Goal: Transaction & Acquisition: Purchase product/service

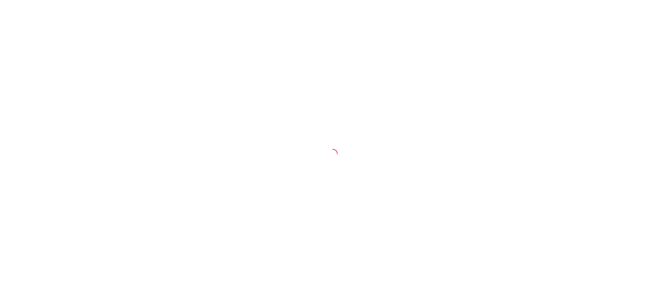
select select "ALL"
select select "0"
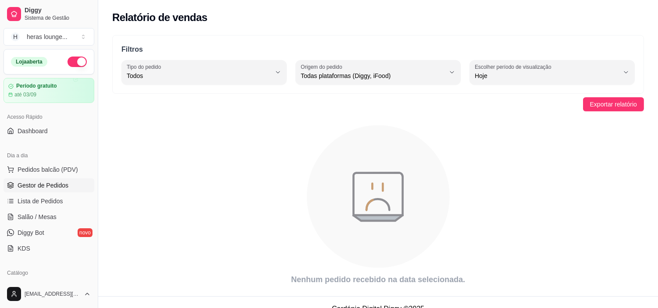
click at [64, 188] on span "Gestor de Pedidos" at bounding box center [43, 185] width 51 height 9
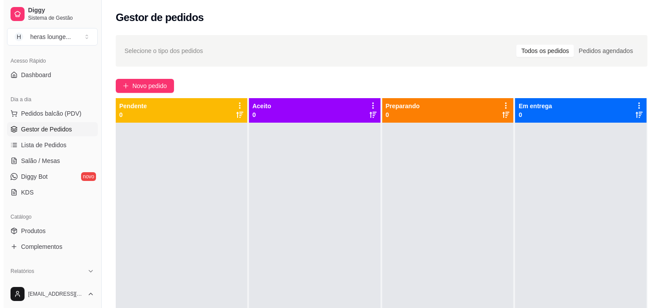
scroll to position [58, 0]
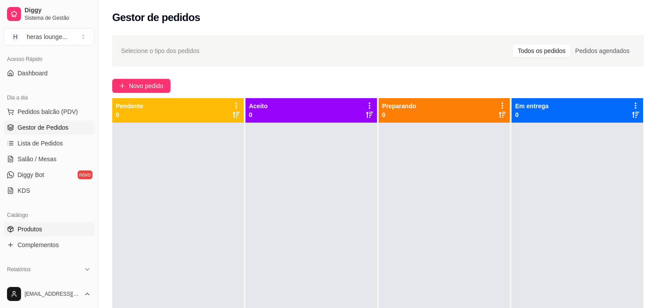
click at [42, 232] on span "Produtos" at bounding box center [30, 229] width 25 height 9
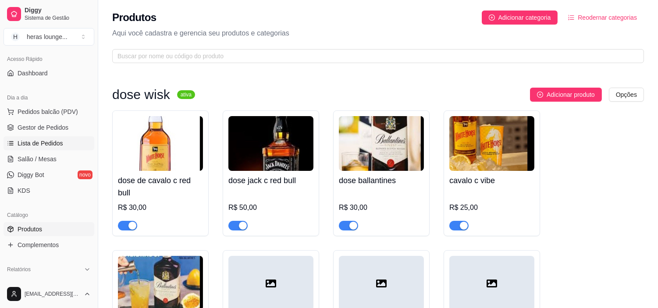
click at [62, 142] on link "Lista de Pedidos" at bounding box center [49, 143] width 91 height 14
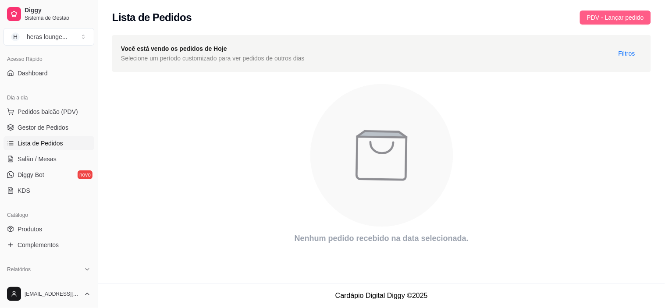
click at [611, 13] on span "PDV - Lançar pedido" at bounding box center [615, 18] width 57 height 10
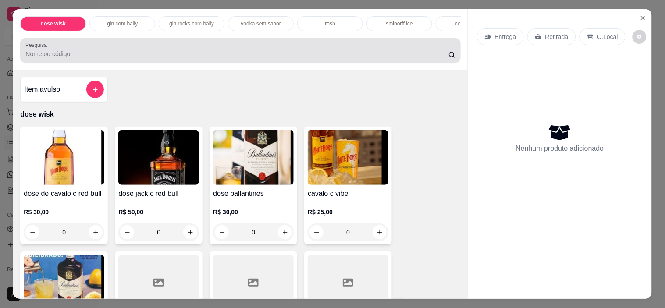
click at [354, 52] on div at bounding box center [240, 51] width 430 height 18
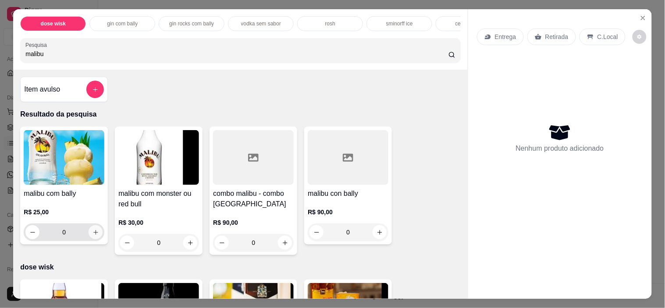
type input "malibu"
click at [89, 239] on button "increase-product-quantity" at bounding box center [96, 233] width 14 height 14
type input "1"
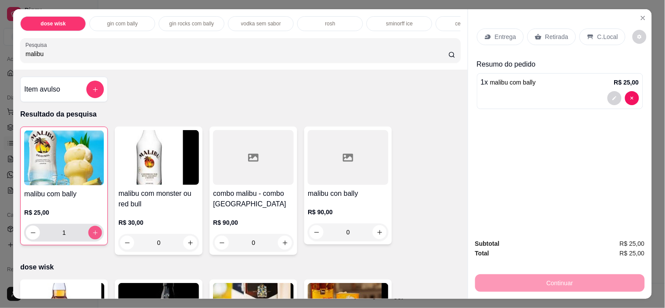
click at [89, 240] on button "increase-product-quantity" at bounding box center [96, 233] width 14 height 14
type input "2"
click at [597, 33] on p "C.Local" at bounding box center [607, 36] width 21 height 9
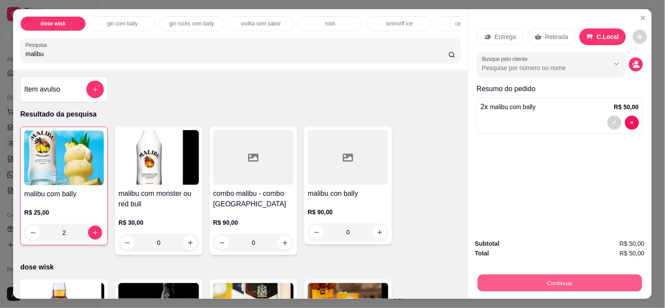
click at [532, 279] on button "Continuar" at bounding box center [559, 283] width 164 height 17
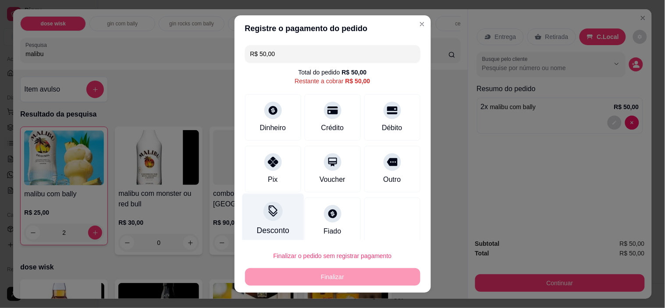
click at [267, 206] on icon at bounding box center [272, 211] width 11 height 11
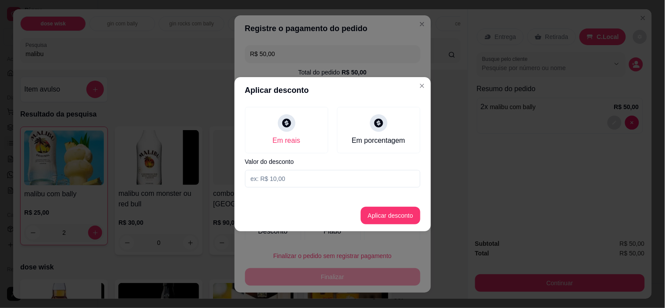
click at [295, 178] on input at bounding box center [332, 179] width 175 height 18
type input "10,00"
click at [378, 211] on button "Aplicar desconto" at bounding box center [391, 216] width 60 height 18
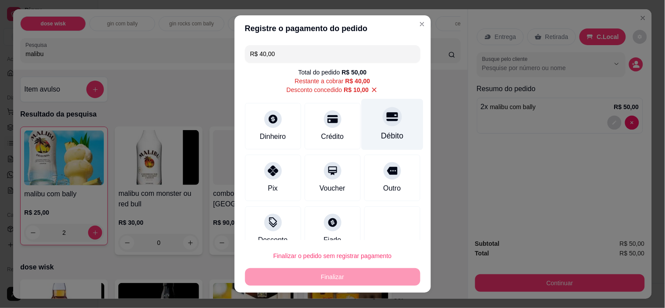
click at [384, 137] on div "Débito" at bounding box center [392, 135] width 22 height 11
type input "R$ 0,00"
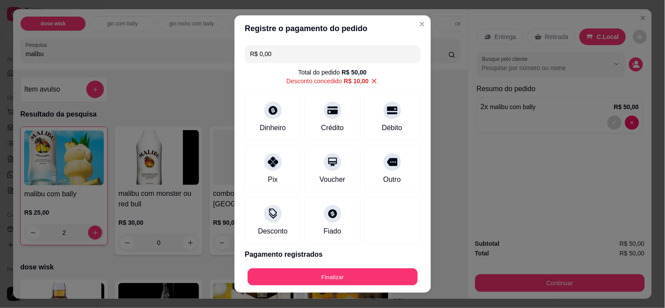
click at [323, 268] on div "Finalizar" at bounding box center [332, 277] width 175 height 18
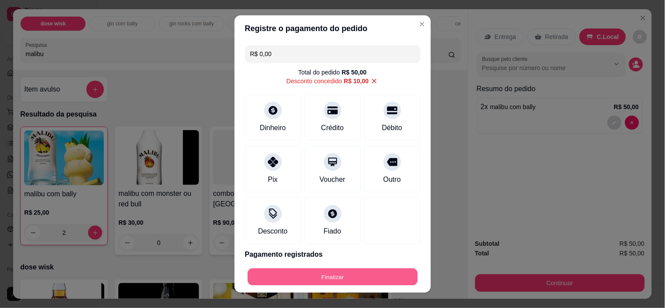
click at [319, 277] on button "Finalizar" at bounding box center [333, 276] width 170 height 17
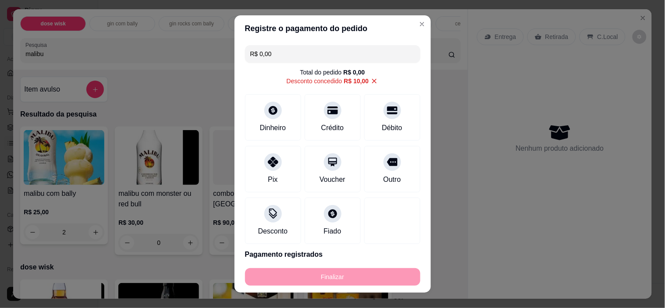
type input "0"
type input "-R$ 50,00"
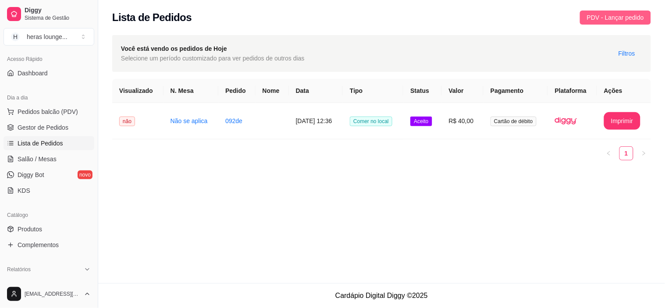
click at [593, 11] on button "PDV - Lançar pedido" at bounding box center [615, 18] width 71 height 14
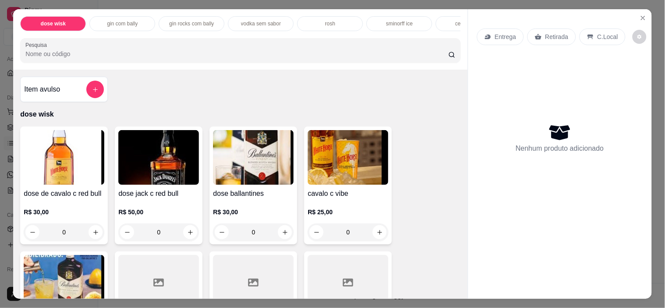
click at [332, 58] on input "Pesquisa" at bounding box center [236, 54] width 423 height 9
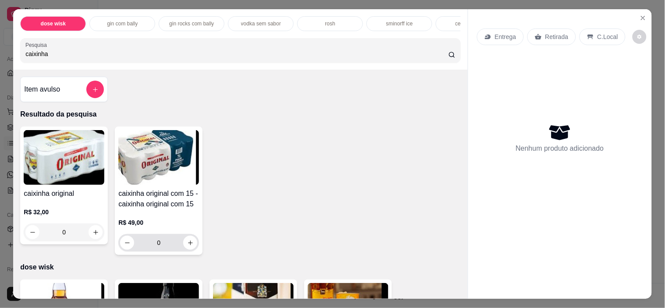
type input "caixinha"
click at [183, 239] on div "0" at bounding box center [158, 243] width 77 height 18
click at [187, 250] on button "increase-product-quantity" at bounding box center [191, 243] width 14 height 14
type input "1"
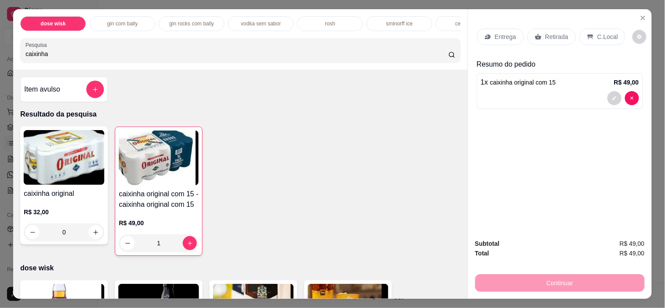
click at [597, 32] on p "C.Local" at bounding box center [607, 36] width 21 height 9
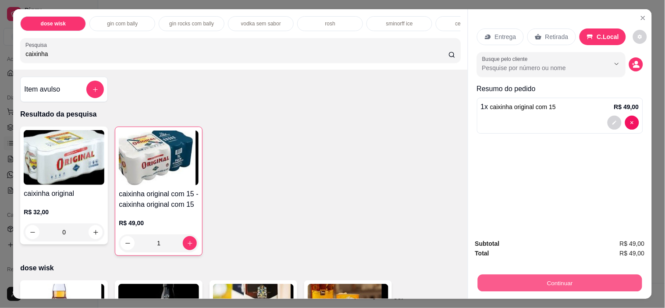
click at [586, 278] on button "Continuar" at bounding box center [559, 283] width 164 height 17
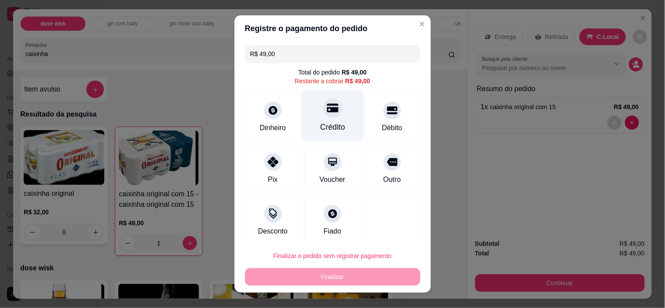
click at [327, 111] on icon at bounding box center [332, 108] width 11 height 9
type input "R$ 0,00"
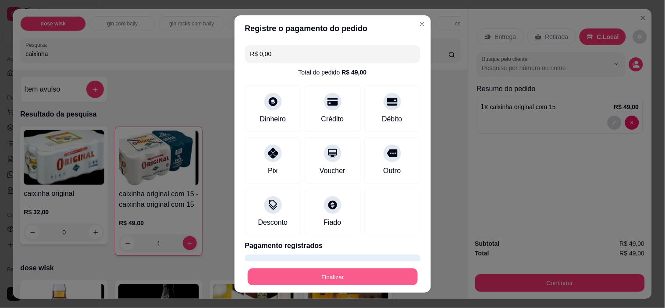
click at [330, 277] on button "Finalizar" at bounding box center [333, 276] width 170 height 17
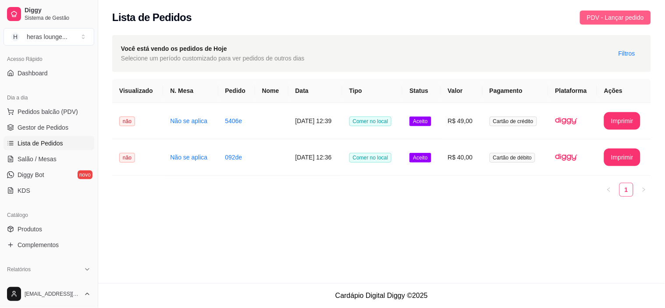
click at [620, 13] on span "PDV - Lançar pedido" at bounding box center [615, 18] width 57 height 10
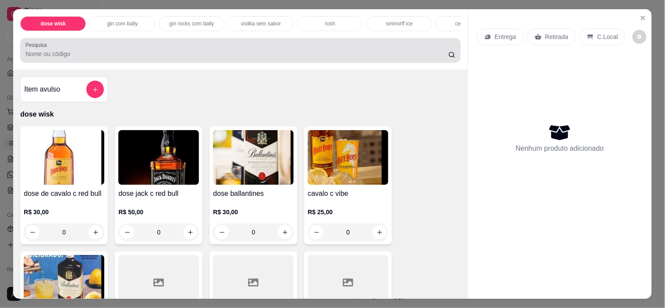
click at [398, 50] on div at bounding box center [240, 51] width 430 height 18
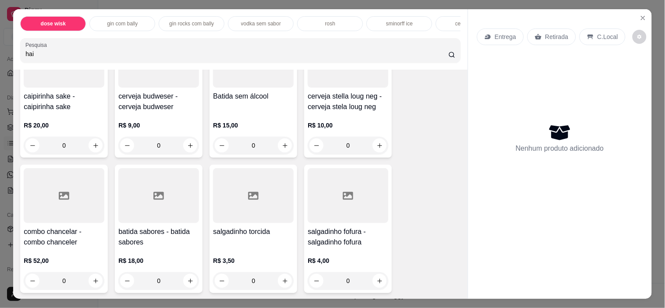
scroll to position [760, 0]
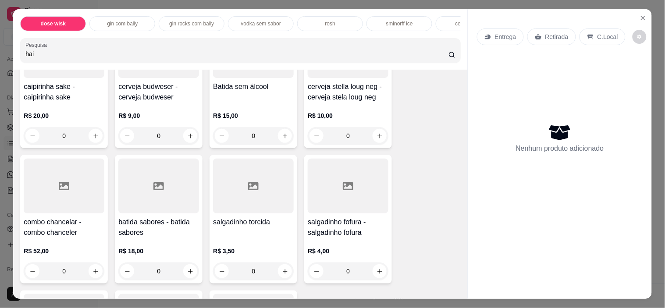
click at [64, 58] on input "hai" at bounding box center [236, 54] width 423 height 9
type input "h"
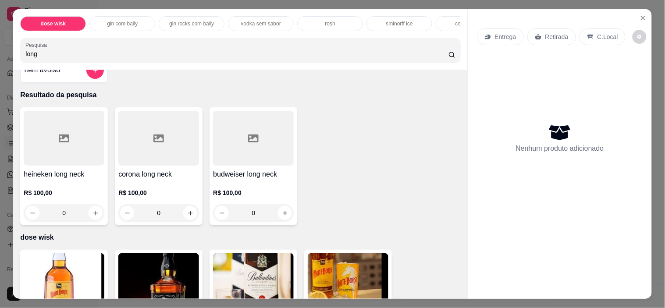
scroll to position [0, 0]
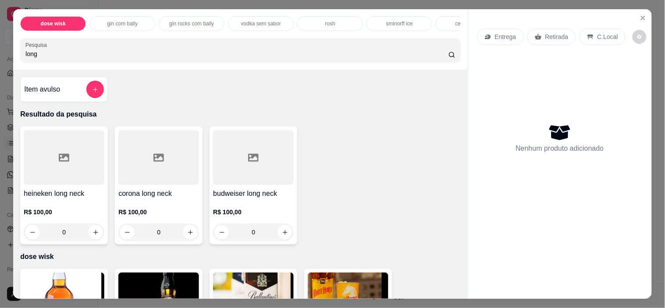
click at [208, 56] on input "long" at bounding box center [236, 54] width 423 height 9
type input "l"
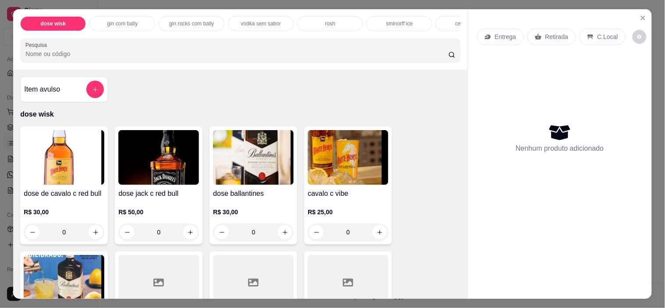
click at [208, 56] on input "Pesquisa" at bounding box center [236, 54] width 423 height 9
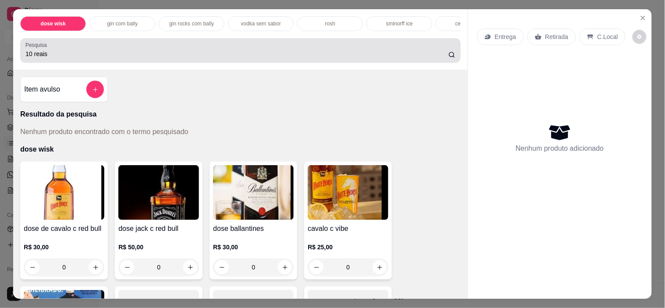
click at [448, 59] on div "10 reais" at bounding box center [240, 51] width 430 height 18
click at [448, 53] on div "10 reais" at bounding box center [240, 51] width 430 height 18
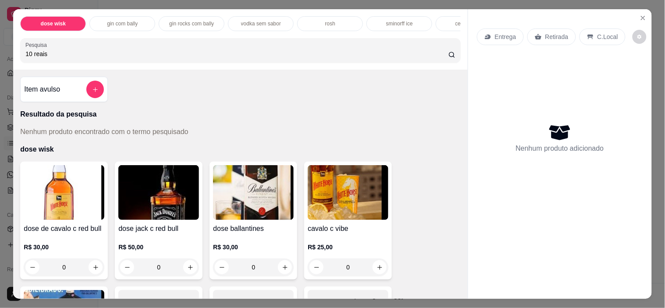
click at [311, 77] on div "Item avulso Resultado da pesquisa Nenhum produto encontrado com o termo pesquis…" at bounding box center [240, 184] width 454 height 229
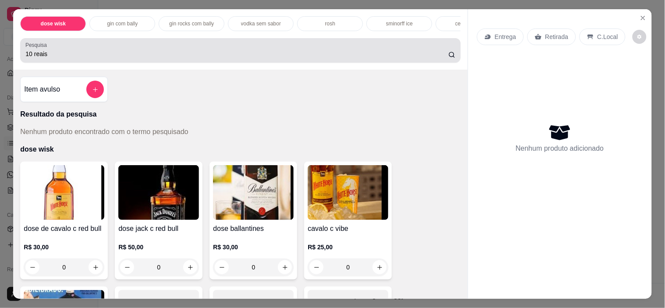
click at [335, 58] on input "10 reais" at bounding box center [236, 54] width 423 height 9
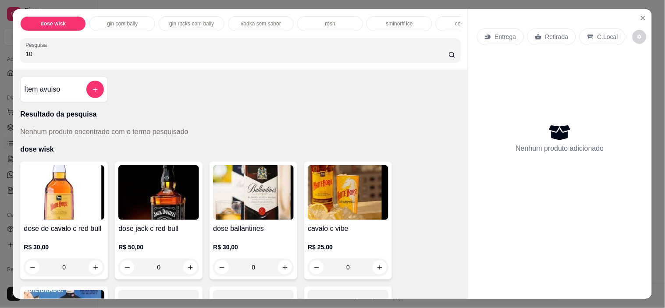
type input "1"
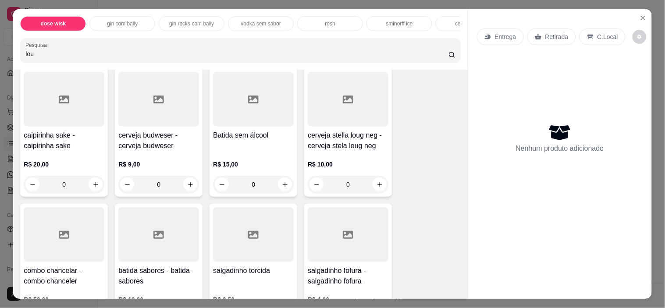
scroll to position [724, 0]
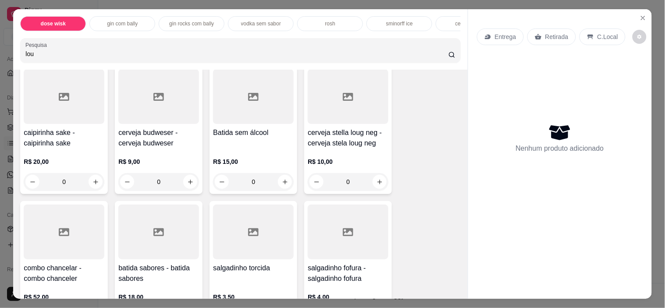
type input "lou"
click at [377, 185] on icon "increase-product-quantity" at bounding box center [380, 182] width 7 height 7
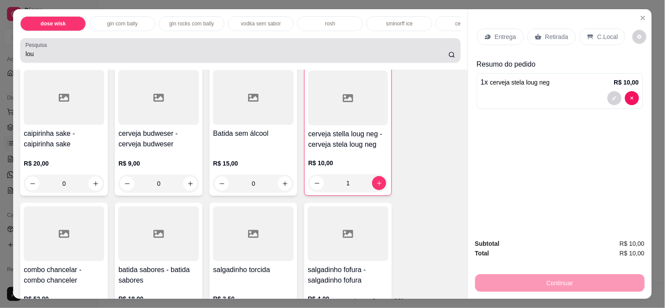
type input "1"
click at [377, 185] on icon "increase-product-quantity" at bounding box center [379, 182] width 4 height 4
type input "2"
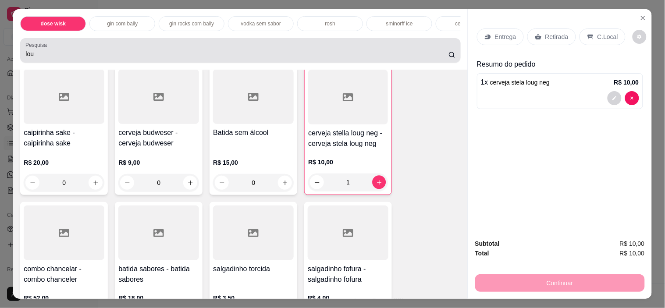
type input "2"
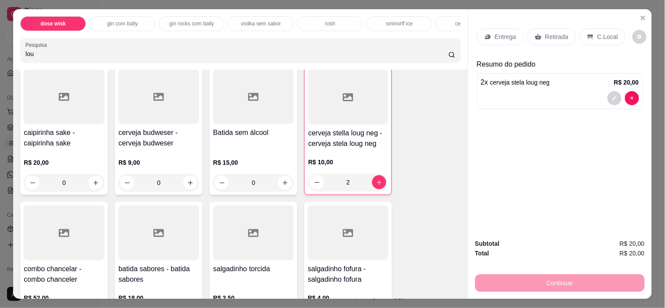
click at [603, 37] on p "C.Local" at bounding box center [607, 36] width 21 height 9
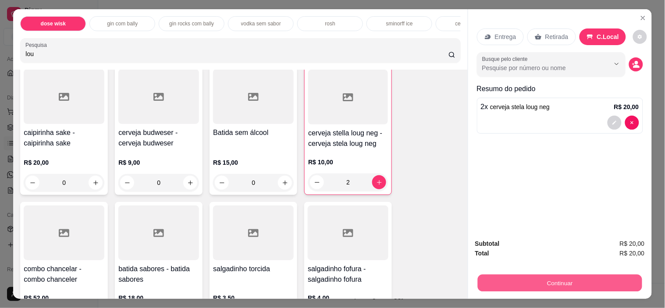
click at [591, 275] on button "Continuar" at bounding box center [559, 283] width 164 height 17
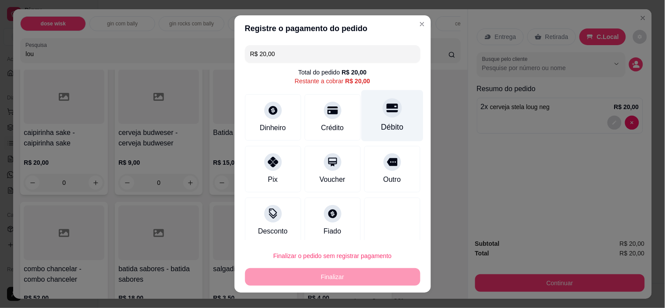
click at [363, 122] on div "Débito" at bounding box center [392, 115] width 62 height 51
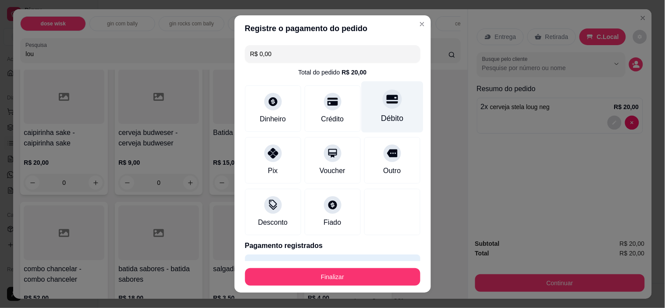
type input "R$ 0,00"
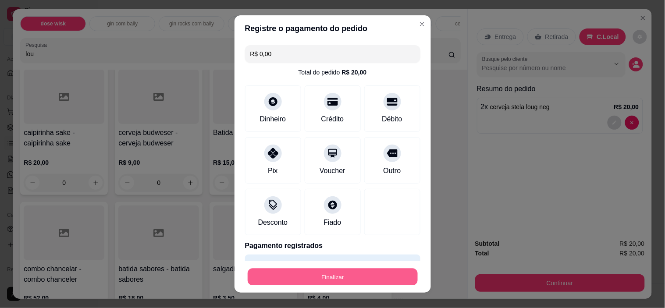
click at [338, 277] on button "Finalizar" at bounding box center [333, 276] width 170 height 17
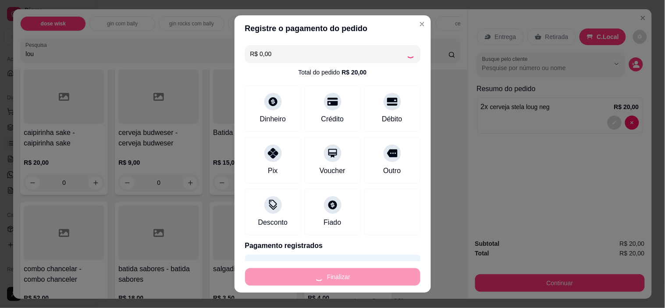
type input "0"
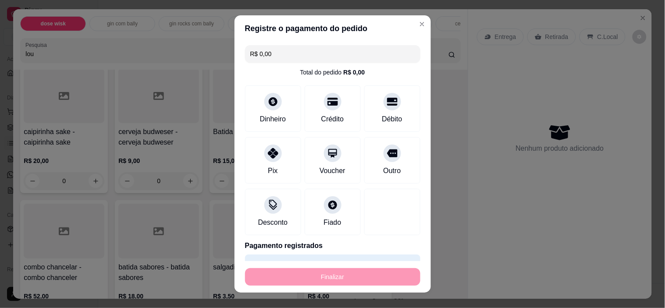
type input "-R$ 20,00"
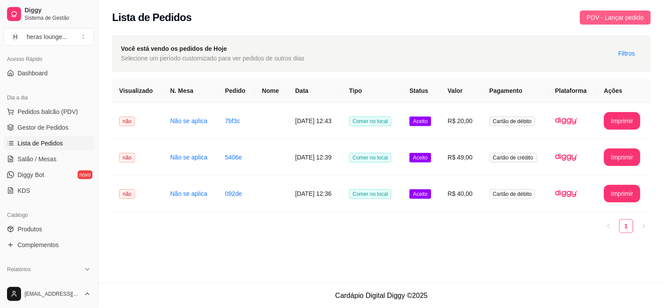
click at [598, 21] on span "PDV - Lançar pedido" at bounding box center [615, 18] width 57 height 10
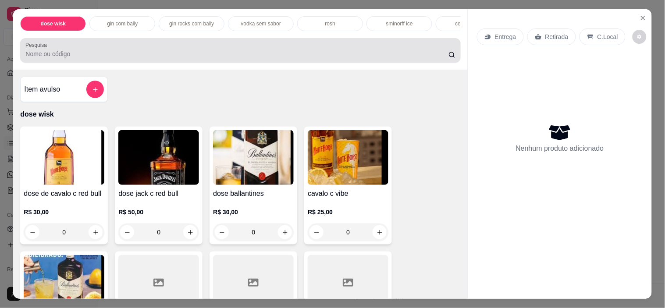
click at [348, 51] on div at bounding box center [240, 51] width 430 height 18
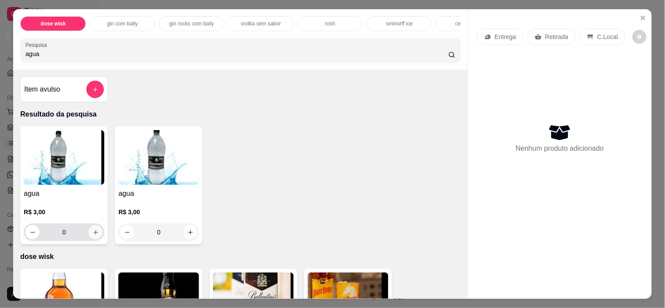
type input "agua"
click at [95, 239] on button "increase-product-quantity" at bounding box center [96, 233] width 14 height 14
type input "1"
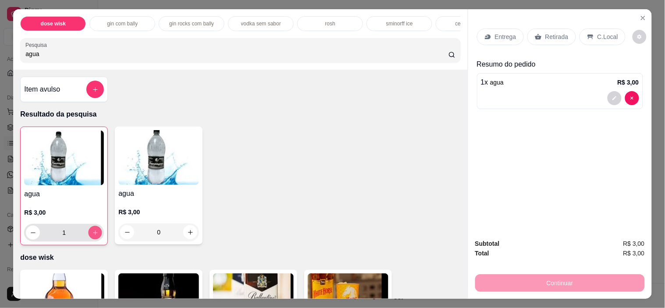
click at [95, 239] on button "increase-product-quantity" at bounding box center [96, 233] width 14 height 14
type input "2"
click at [587, 36] on icon at bounding box center [590, 36] width 7 height 7
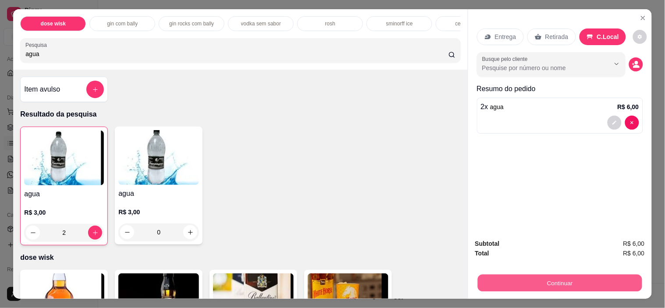
click at [554, 285] on button "Continuar" at bounding box center [559, 283] width 164 height 17
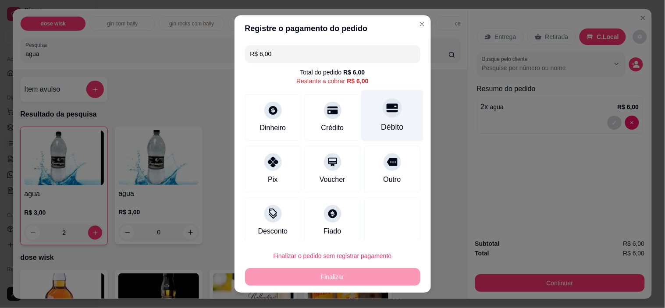
click at [383, 116] on div at bounding box center [392, 108] width 19 height 19
type input "R$ 0,00"
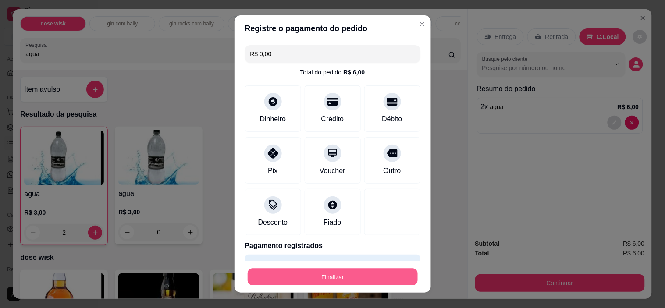
click at [334, 282] on button "Finalizar" at bounding box center [333, 276] width 170 height 17
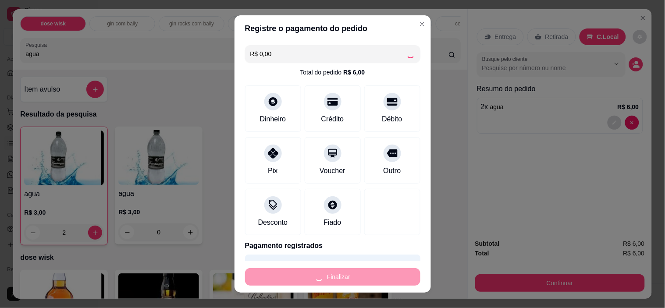
type input "0"
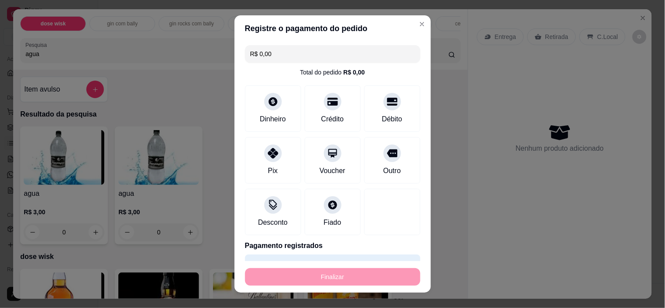
type input "-R$ 6,00"
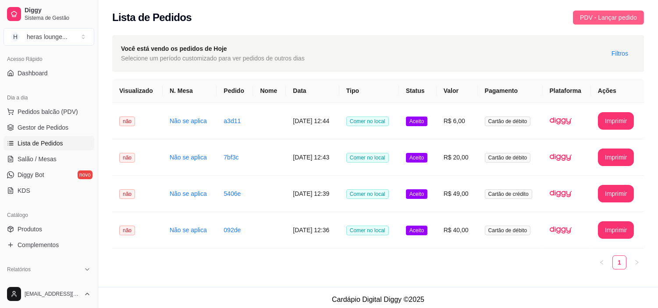
click at [596, 20] on span "PDV - Lançar pedido" at bounding box center [608, 18] width 57 height 10
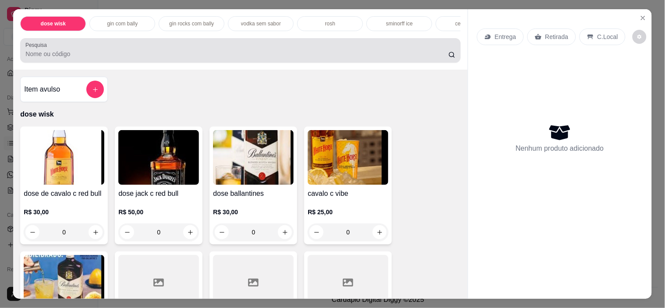
click at [319, 46] on div at bounding box center [240, 51] width 430 height 18
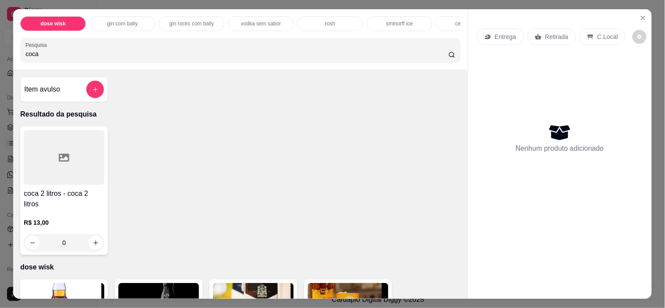
click at [456, 291] on div "Item avulso Resultado da pesquisa coca 2 litros - coca 2 litros R$ 13,00 0 dose…" at bounding box center [240, 184] width 454 height 229
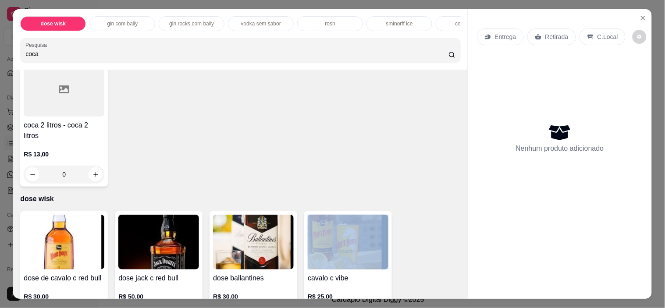
scroll to position [78, 0]
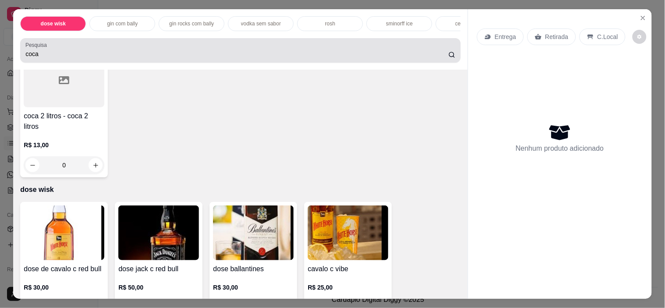
click at [91, 52] on div "coca" at bounding box center [240, 51] width 430 height 18
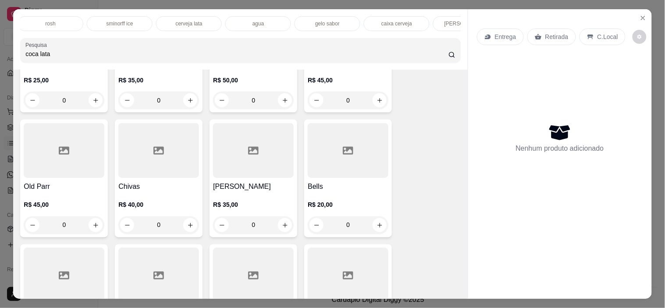
scroll to position [0, 292]
click at [233, 57] on input "coca lata" at bounding box center [236, 54] width 423 height 9
type input "c"
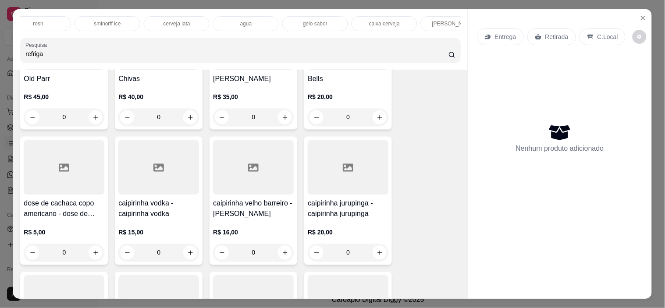
scroll to position [292, 0]
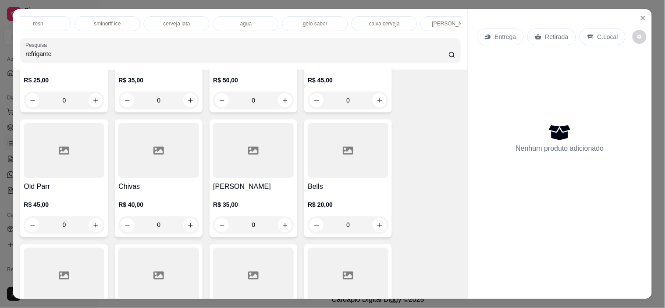
type input "refrigante"
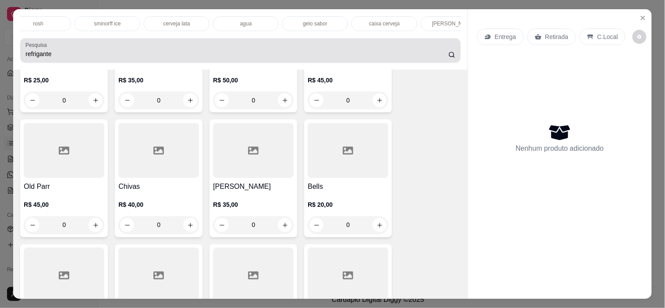
click at [448, 58] on icon at bounding box center [451, 54] width 7 height 7
click at [400, 58] on input "refrigante" at bounding box center [236, 54] width 423 height 9
click at [439, 57] on input "refrigante" at bounding box center [236, 54] width 423 height 9
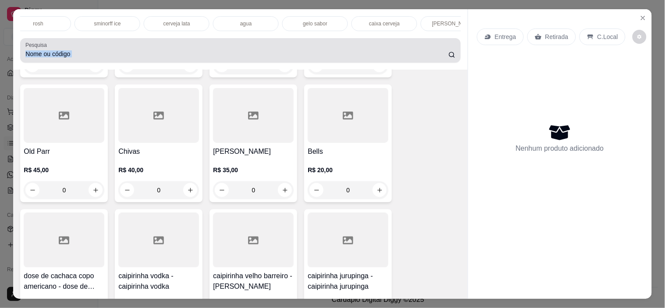
scroll to position [257, 0]
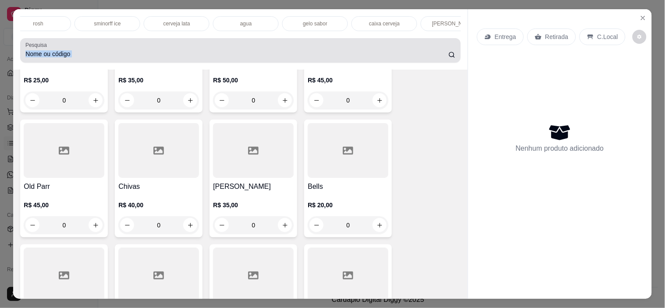
click at [434, 57] on input "Pesquisa" at bounding box center [236, 54] width 423 height 9
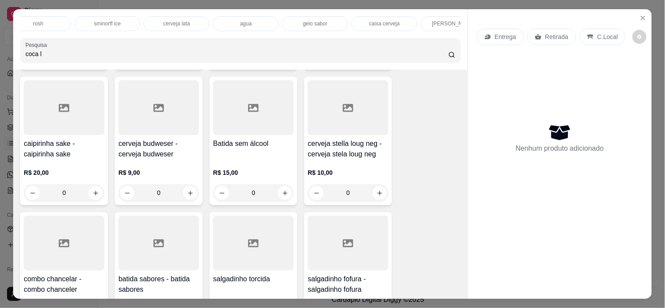
scroll to position [478, 0]
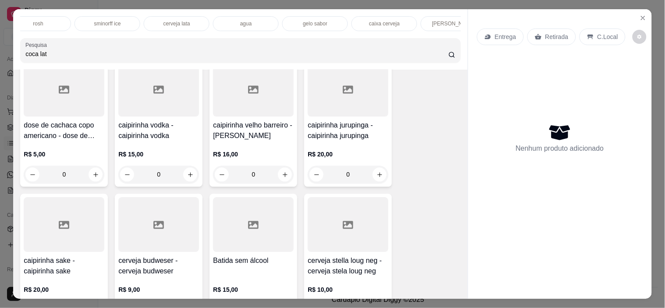
type input "coca lata"
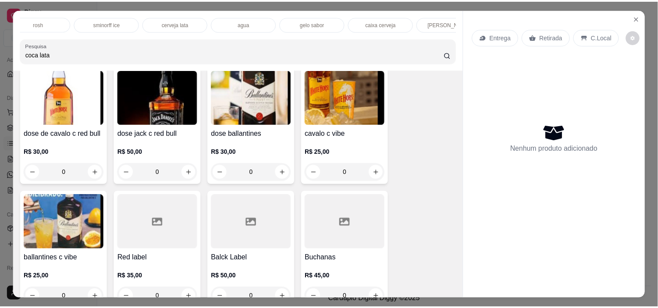
scroll to position [0, 0]
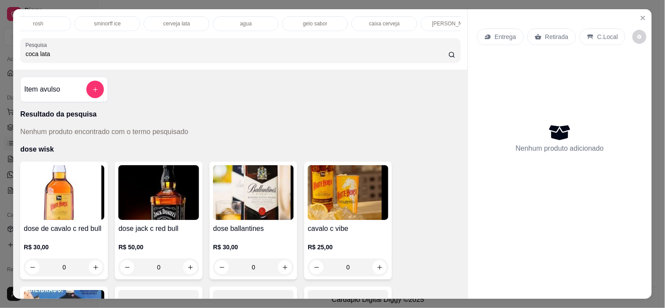
click at [432, 54] on input "coca lata" at bounding box center [236, 54] width 423 height 9
click at [439, 57] on input "coca lata" at bounding box center [236, 54] width 423 height 9
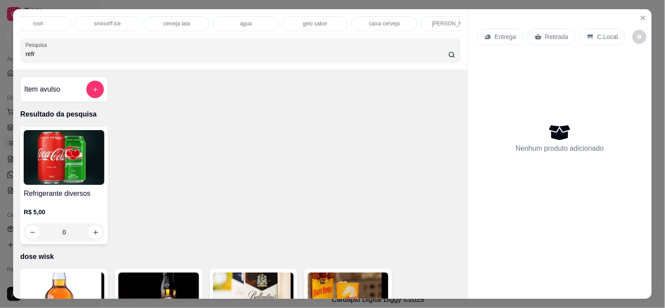
type input "refr"
click at [92, 235] on icon "increase-product-quantity" at bounding box center [95, 232] width 7 height 7
type input "1"
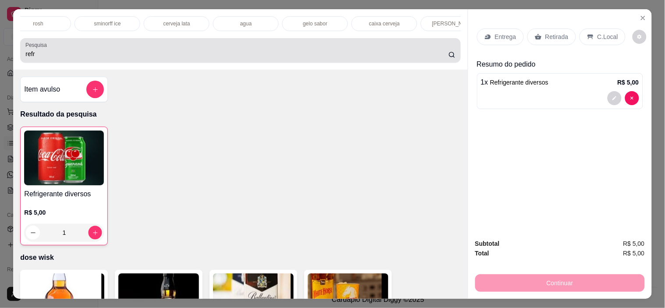
click at [92, 234] on icon "increase-product-quantity" at bounding box center [95, 233] width 7 height 7
type input "2"
click at [20, 206] on div "Refrigerante diversos R$ 5,00 2" at bounding box center [64, 186] width 88 height 119
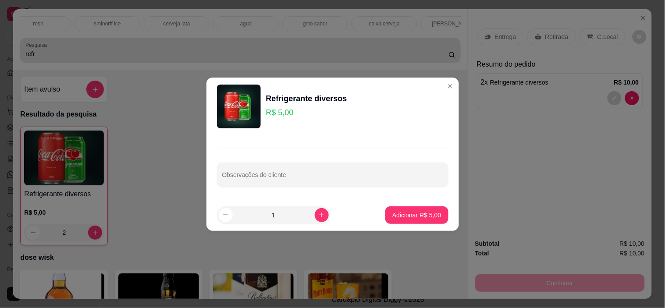
click at [443, 86] on div "Item avulso Resultado da pesquisa Refrigerante diversos R$ 5,00 2 dose wisk dos…" at bounding box center [240, 184] width 454 height 229
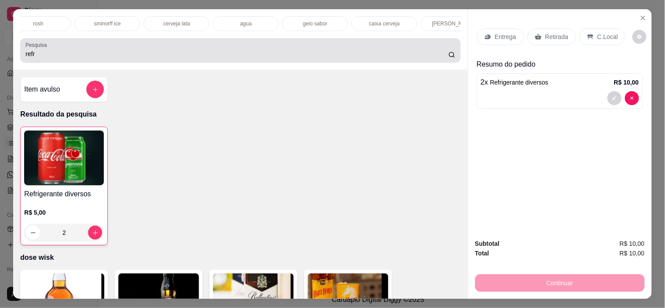
click at [606, 32] on p "C.Local" at bounding box center [607, 36] width 21 height 9
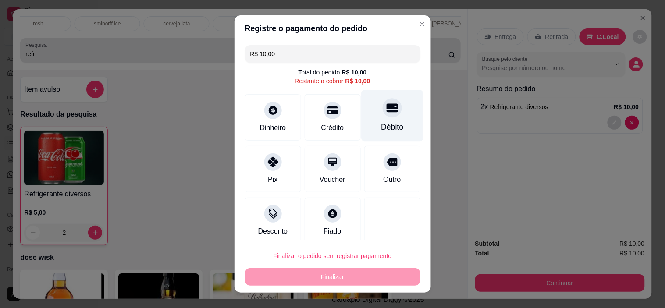
click at [381, 127] on div "Débito" at bounding box center [392, 126] width 22 height 11
type input "R$ 0,00"
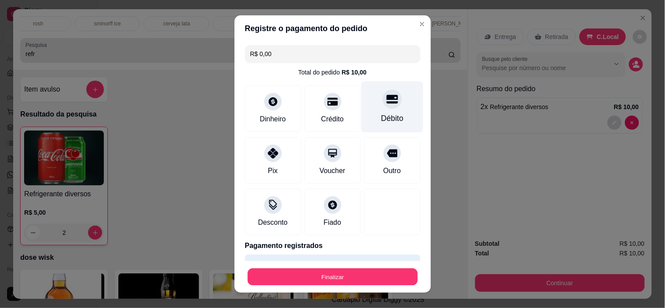
click at [347, 272] on button "Finalizar" at bounding box center [333, 276] width 170 height 17
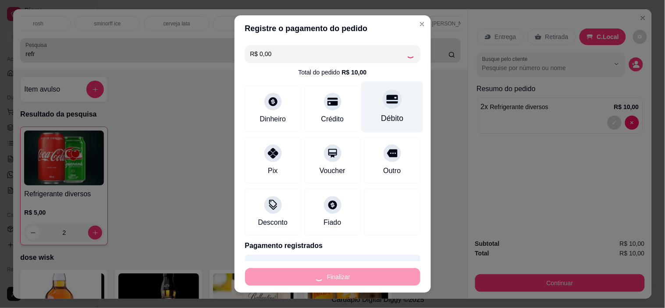
type input "0"
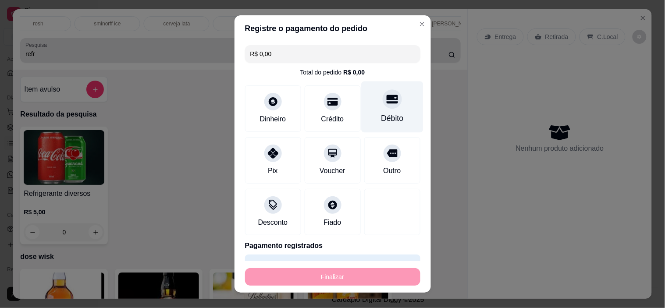
type input "-R$ 10,00"
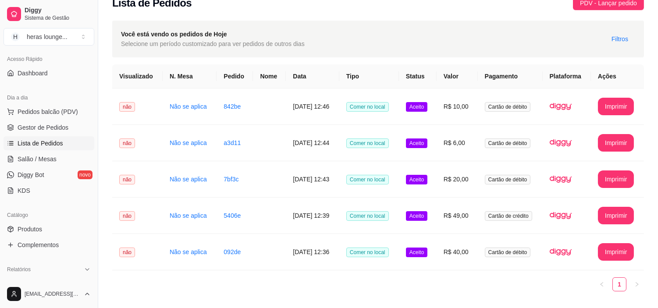
scroll to position [15, 0]
